Goal: Transaction & Acquisition: Download file/media

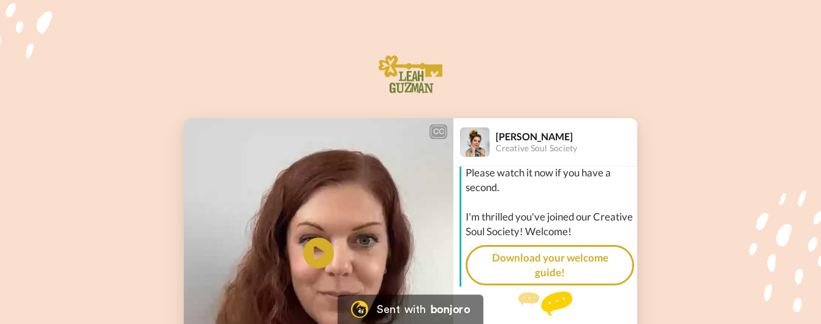
scroll to position [50, 0]
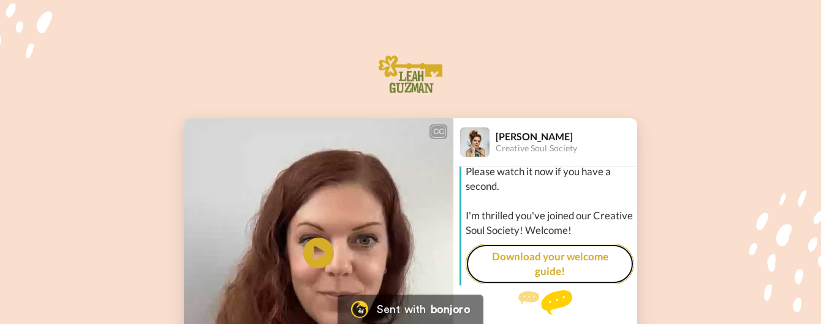
click at [538, 257] on link "Download your welcome guide!" at bounding box center [550, 264] width 168 height 41
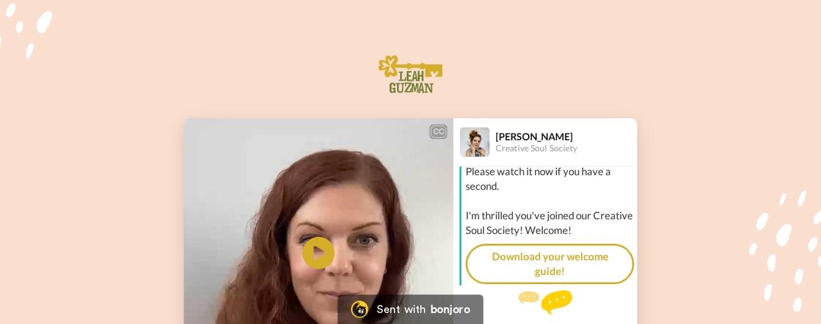
click at [310, 254] on icon at bounding box center [319, 253] width 32 height 32
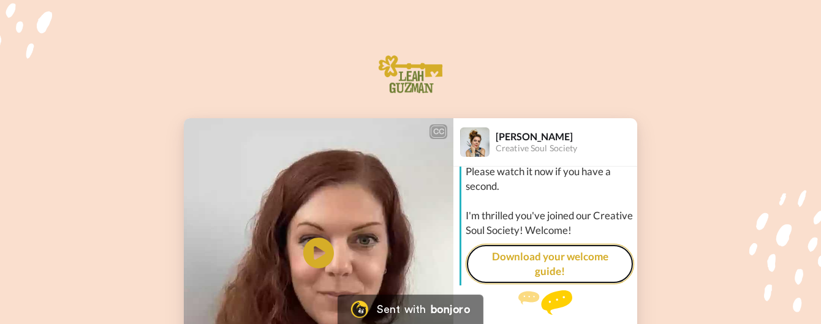
click at [536, 244] on link "Download your welcome guide!" at bounding box center [550, 264] width 168 height 41
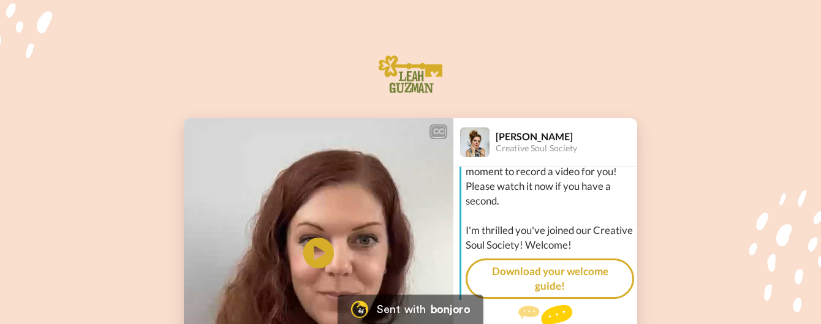
scroll to position [50, 0]
